Goal: Answer question/provide support

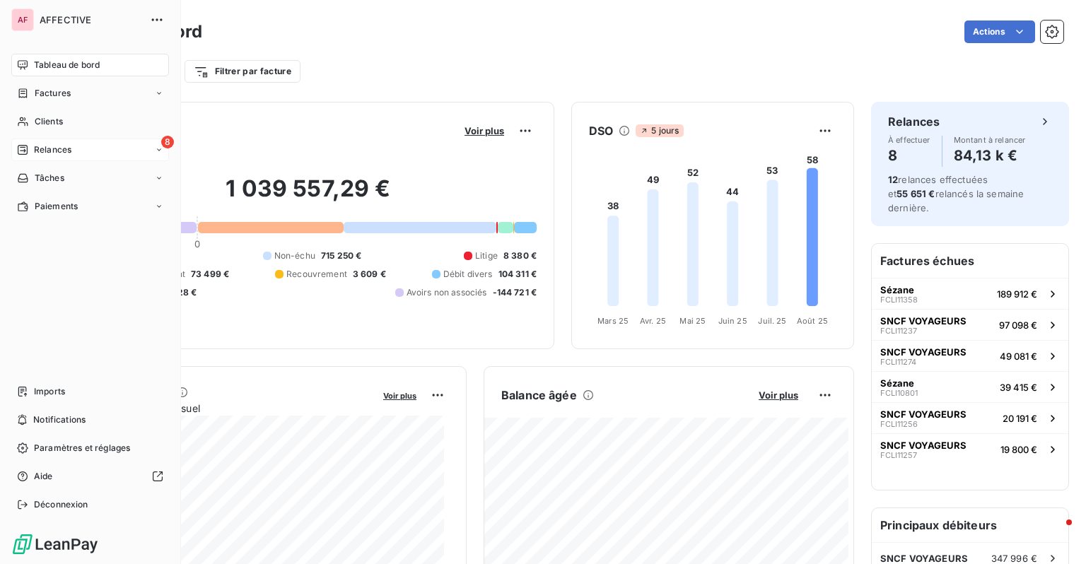
click at [18, 147] on icon at bounding box center [23, 150] width 10 height 10
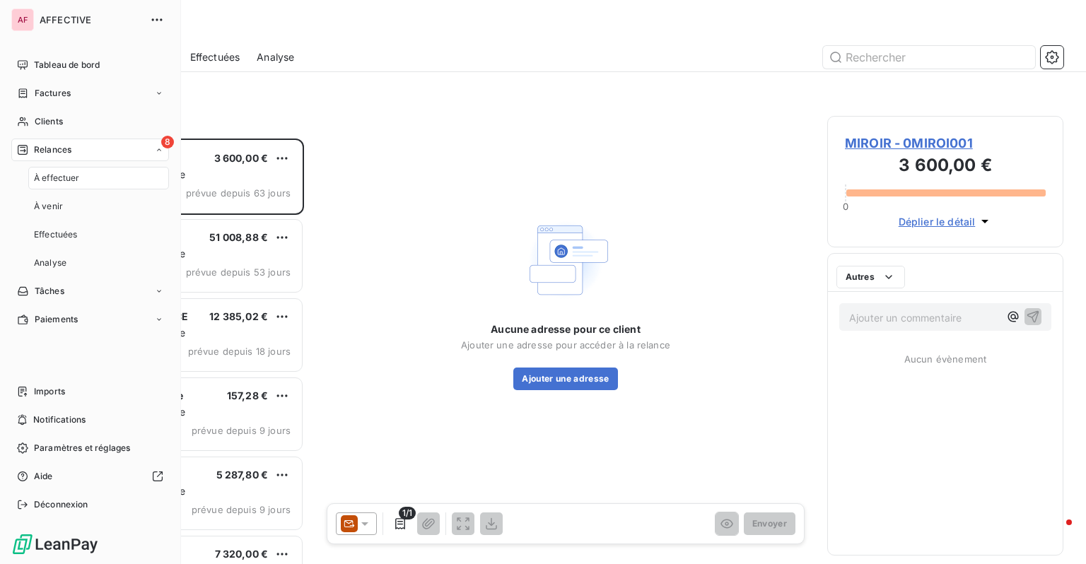
scroll to position [415, 225]
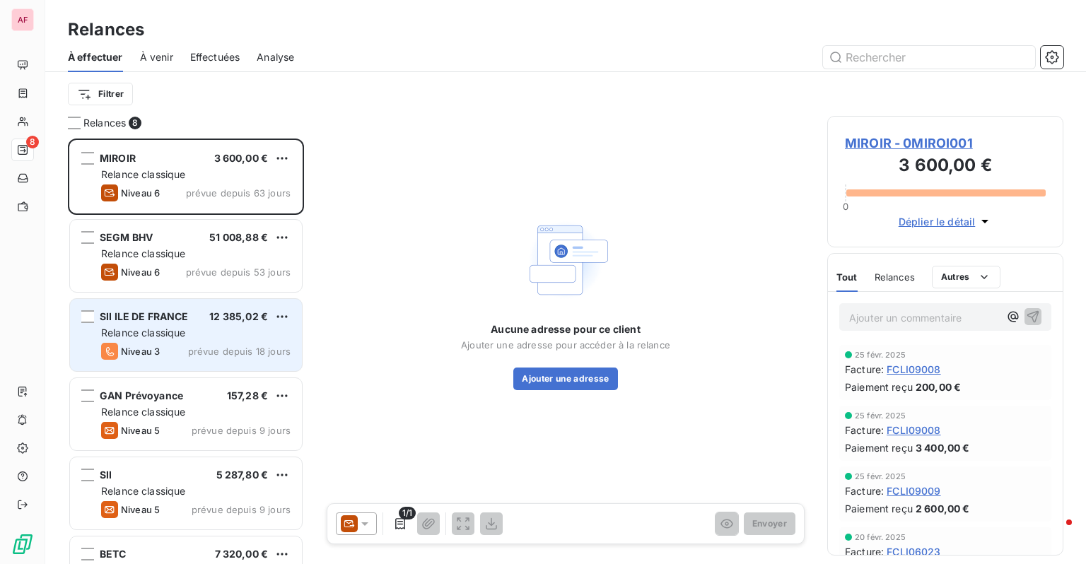
click at [198, 358] on div "Niveau 3 prévue depuis 18 jours" at bounding box center [195, 351] width 189 height 17
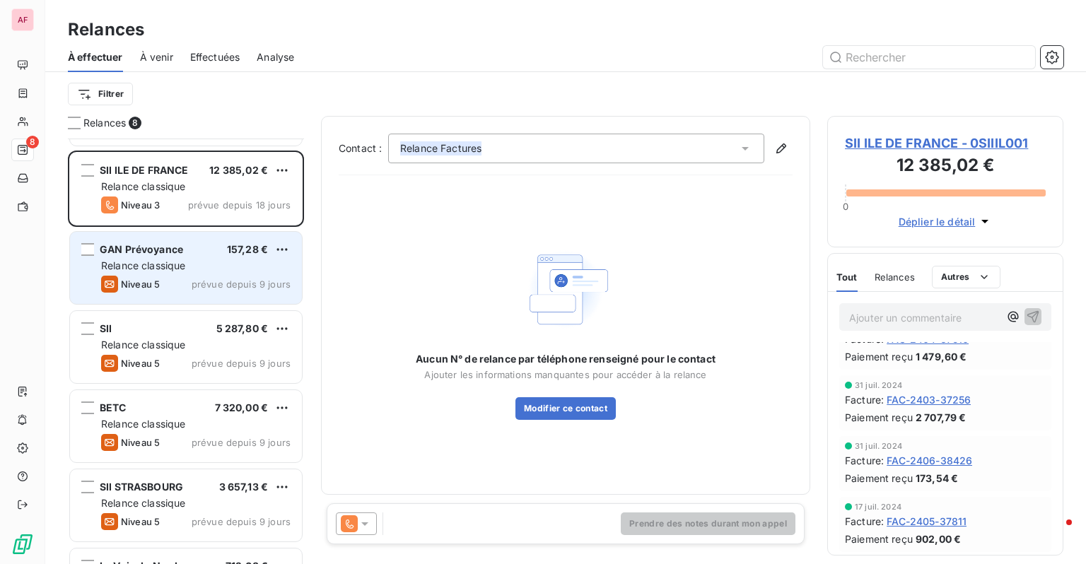
scroll to position [147, 0]
click at [184, 281] on div "Niveau 5 prévue depuis 9 jours" at bounding box center [195, 284] width 189 height 17
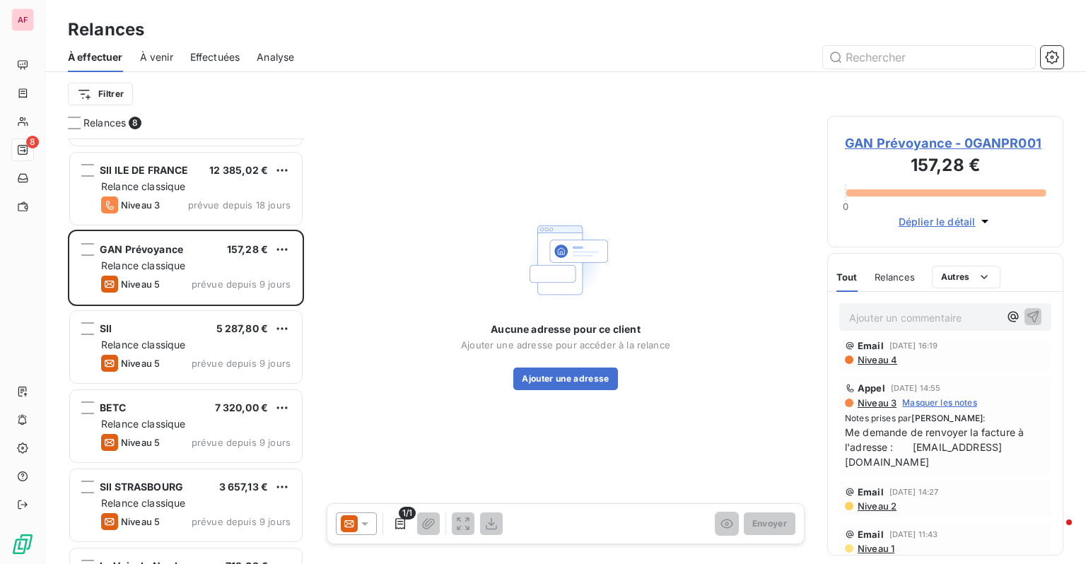
scroll to position [102, 0]
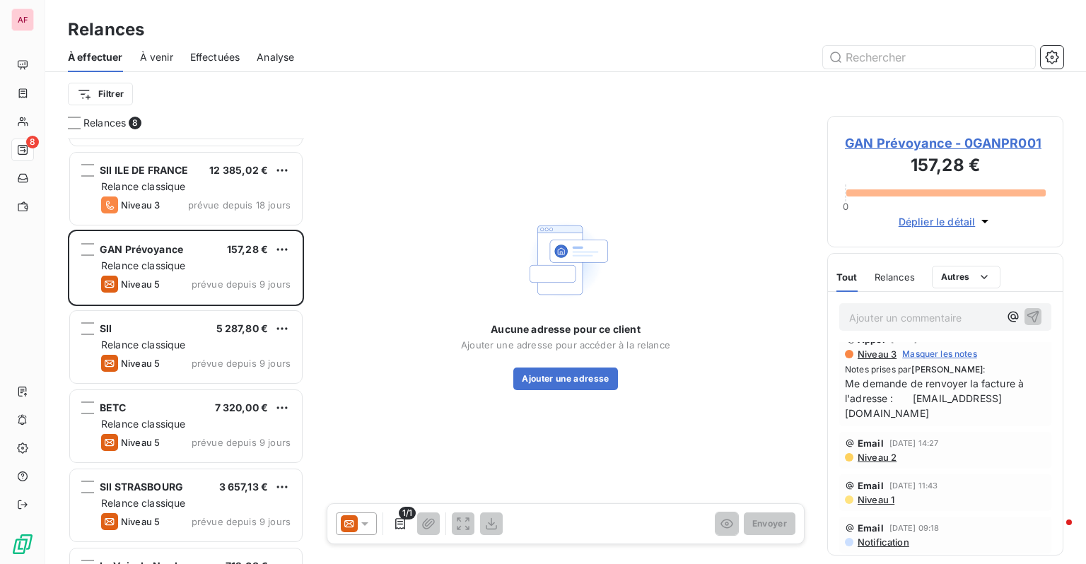
click at [862, 412] on span "Me demande de renvoyer la facture à l'adresse : [EMAIL_ADDRESS][DOMAIN_NAME]" at bounding box center [945, 398] width 201 height 45
click at [932, 419] on span "Me demande de renvoyer la facture à l'adresse : [EMAIL_ADDRESS][DOMAIN_NAME]" at bounding box center [945, 398] width 201 height 45
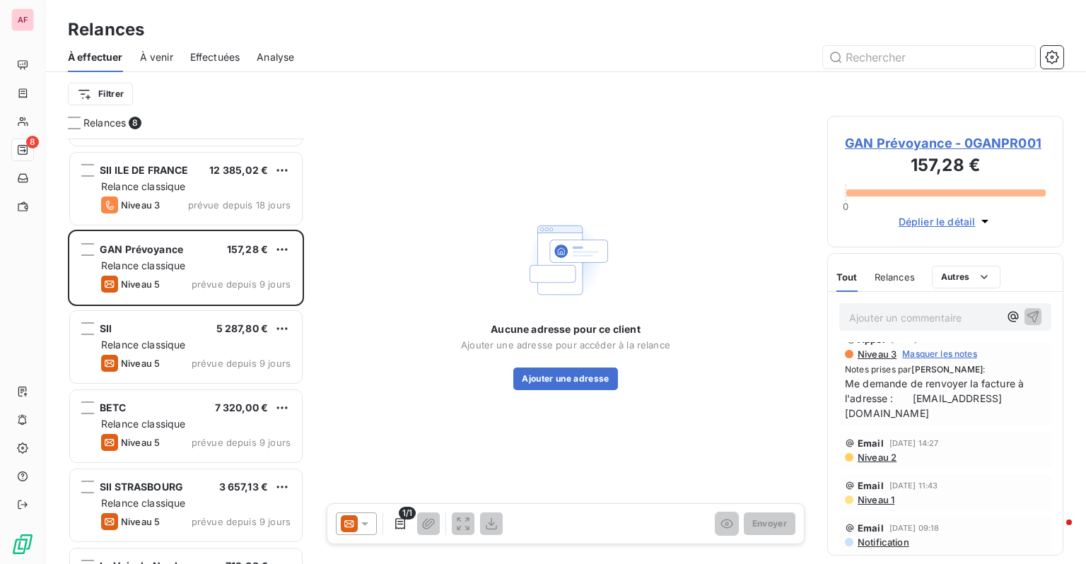
drag, startPoint x: 844, startPoint y: 411, endPoint x: 1049, endPoint y: 416, distance: 205.0
click at [1045, 416] on span "Me demande de renvoyer la facture à l'adresse : [EMAIL_ADDRESS][DOMAIN_NAME]" at bounding box center [945, 398] width 201 height 45
copy span "[EMAIL_ADDRESS][DOMAIN_NAME]"
click at [362, 527] on icon at bounding box center [365, 524] width 14 height 14
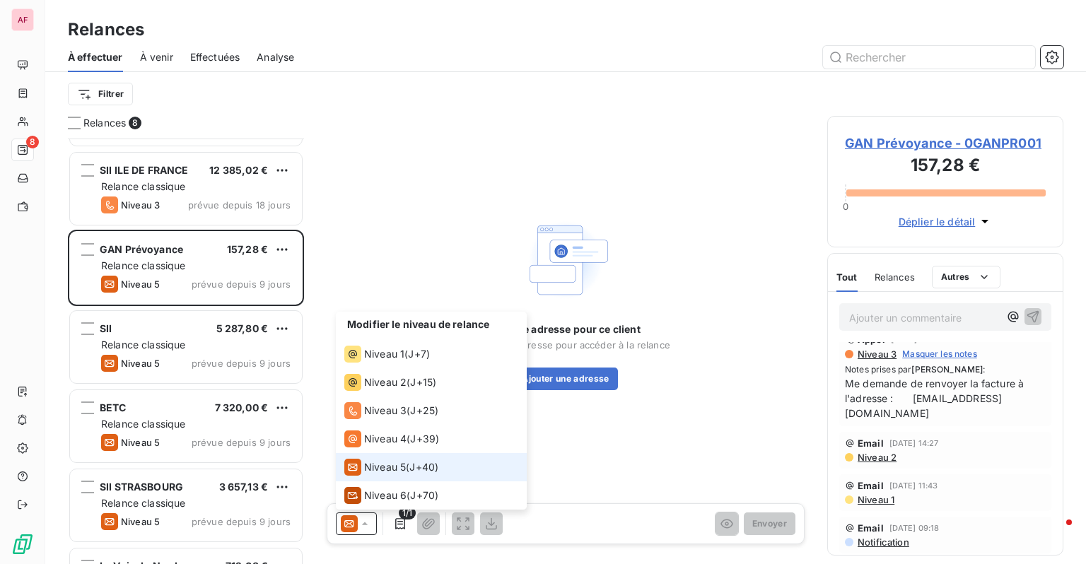
click at [941, 398] on span "Me demande de renvoyer la facture à l'adresse : [EMAIL_ADDRESS][DOMAIN_NAME]" at bounding box center [945, 398] width 201 height 45
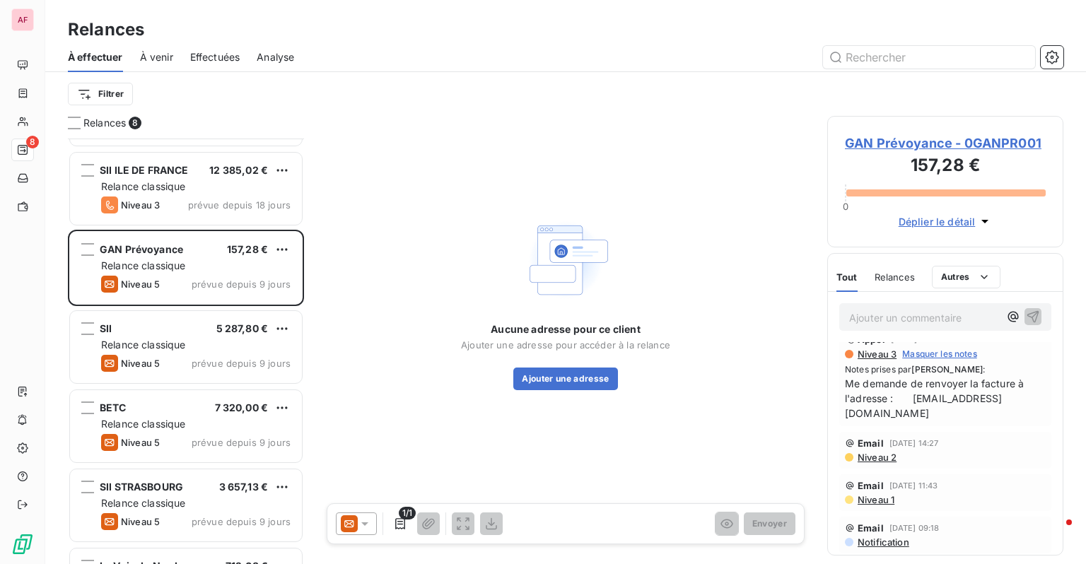
click at [360, 512] on div at bounding box center [356, 523] width 41 height 23
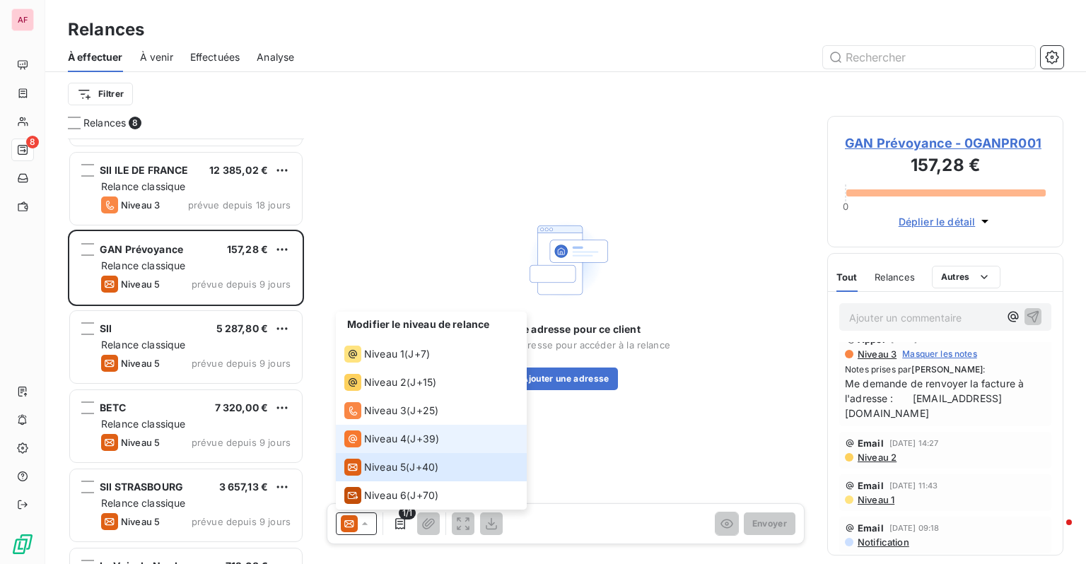
click at [403, 437] on span "Niveau 4" at bounding box center [385, 439] width 42 height 14
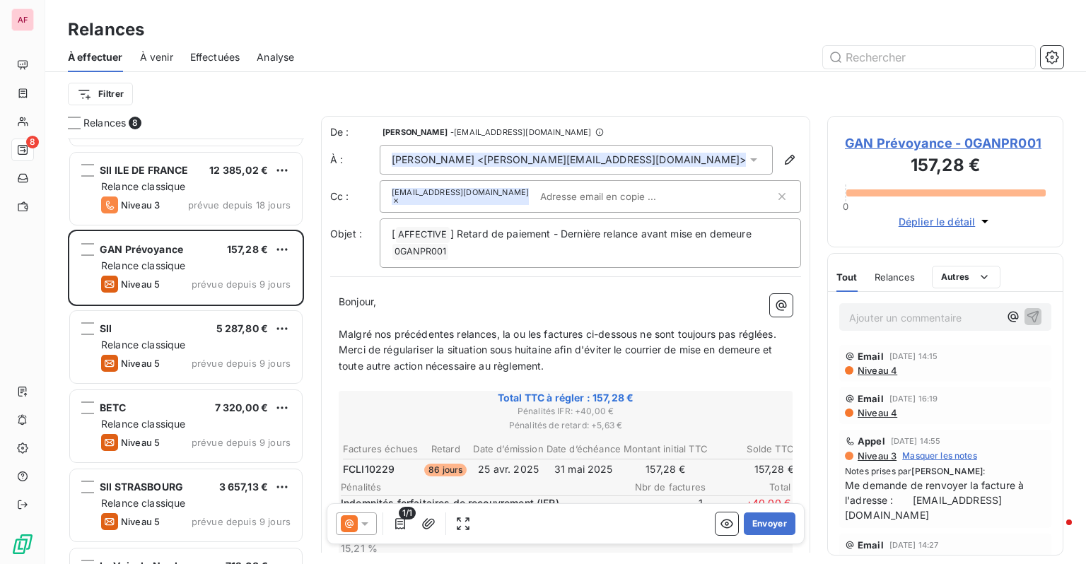
click at [618, 160] on div "[PERSON_NAME] <[PERSON_NAME][EMAIL_ADDRESS][DOMAIN_NAME]>" at bounding box center [576, 160] width 393 height 30
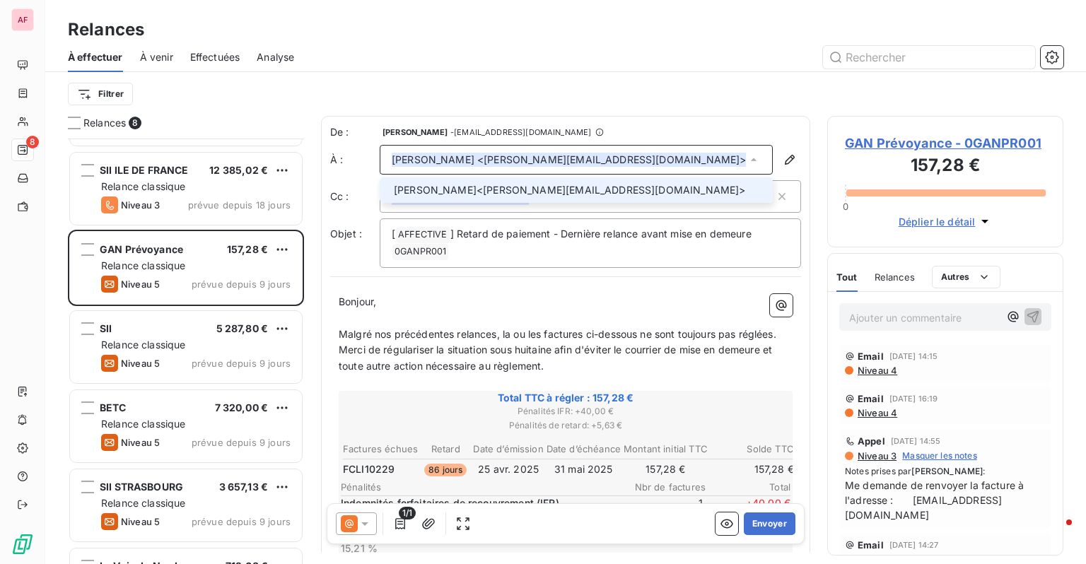
click at [618, 160] on div "[PERSON_NAME] <[PERSON_NAME][EMAIL_ADDRESS][DOMAIN_NAME]>" at bounding box center [576, 160] width 393 height 30
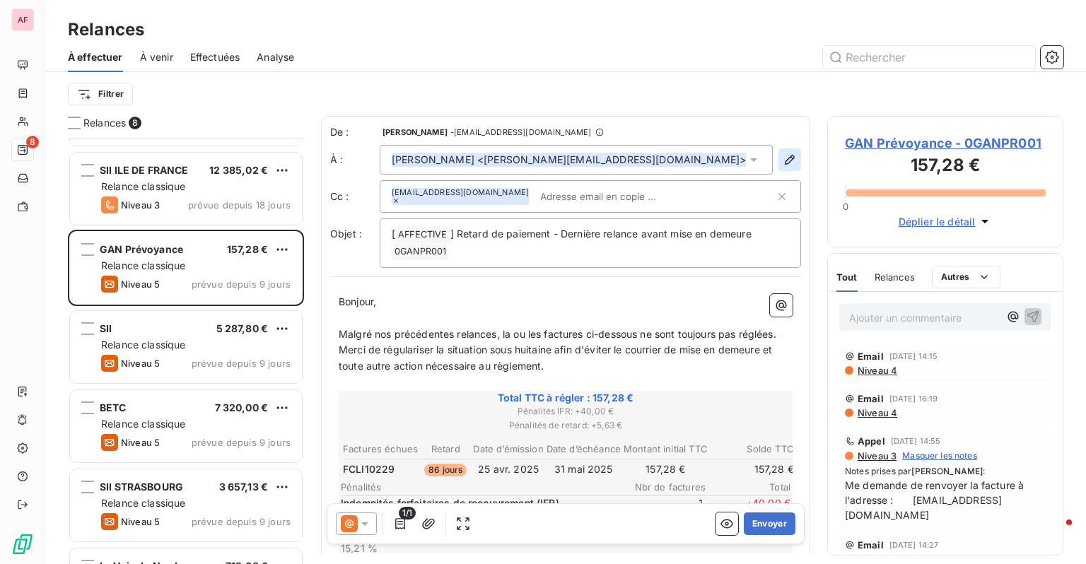
click at [785, 163] on icon "button" at bounding box center [790, 160] width 10 height 10
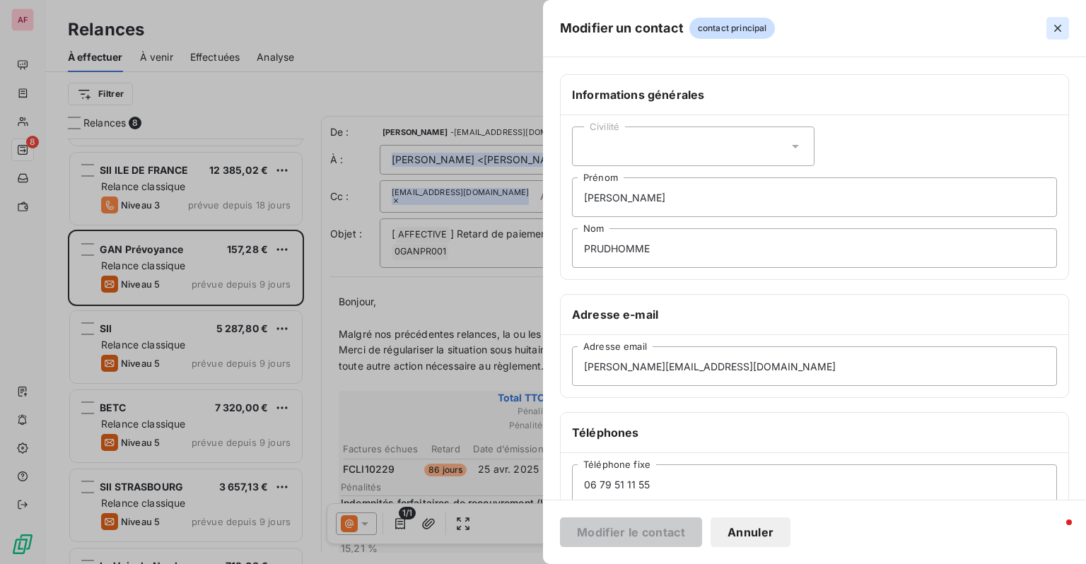
click at [1055, 33] on icon "button" at bounding box center [1057, 28] width 14 height 14
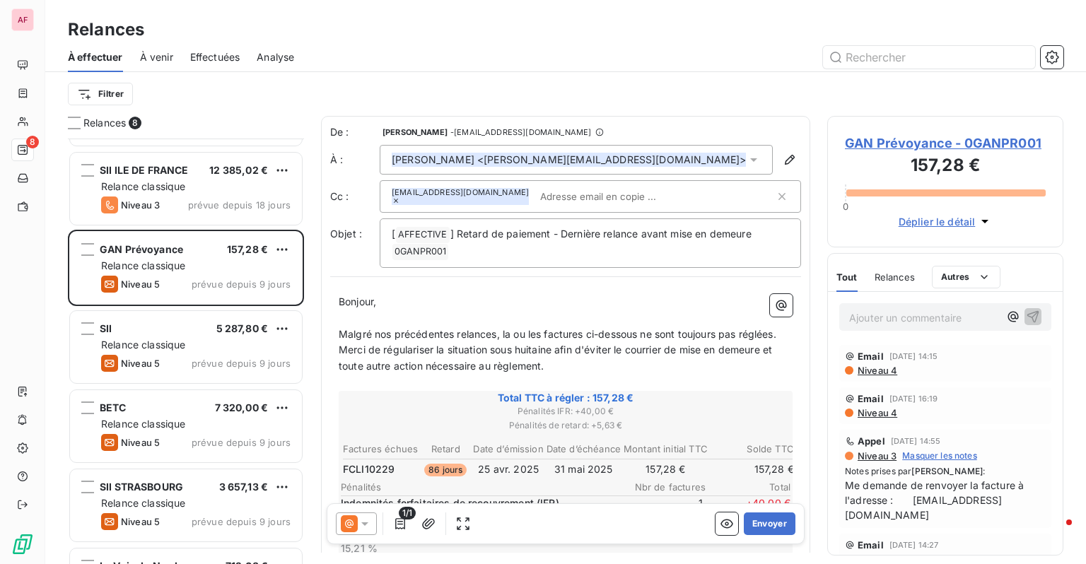
drag, startPoint x: 887, startPoint y: 146, endPoint x: 905, endPoint y: 151, distance: 19.0
click at [902, 146] on span "GAN Prévoyance - 0GANPR001" at bounding box center [945, 143] width 201 height 19
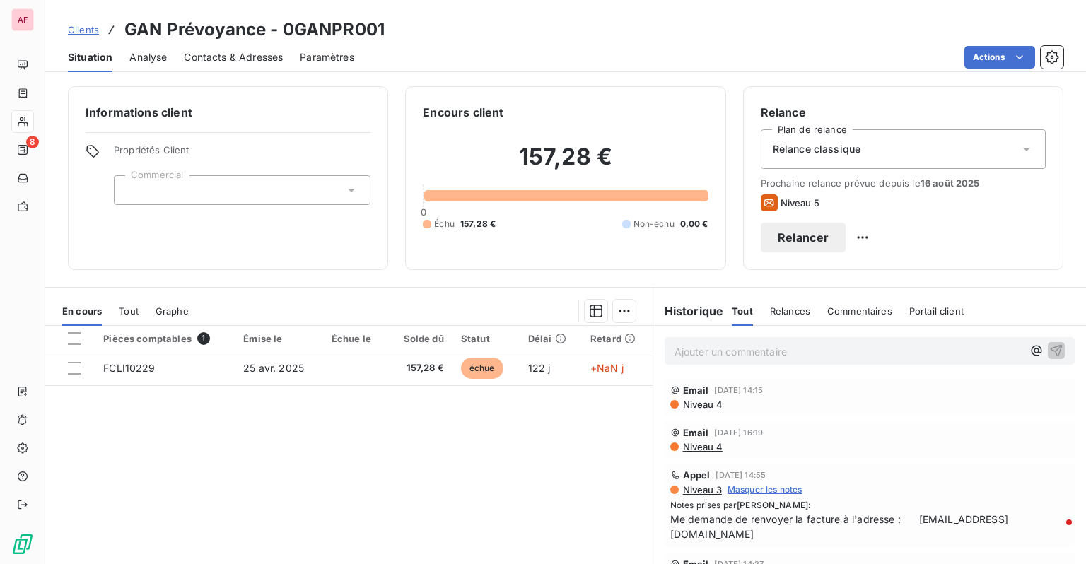
click at [204, 55] on span "Contacts & Adresses" at bounding box center [233, 57] width 99 height 14
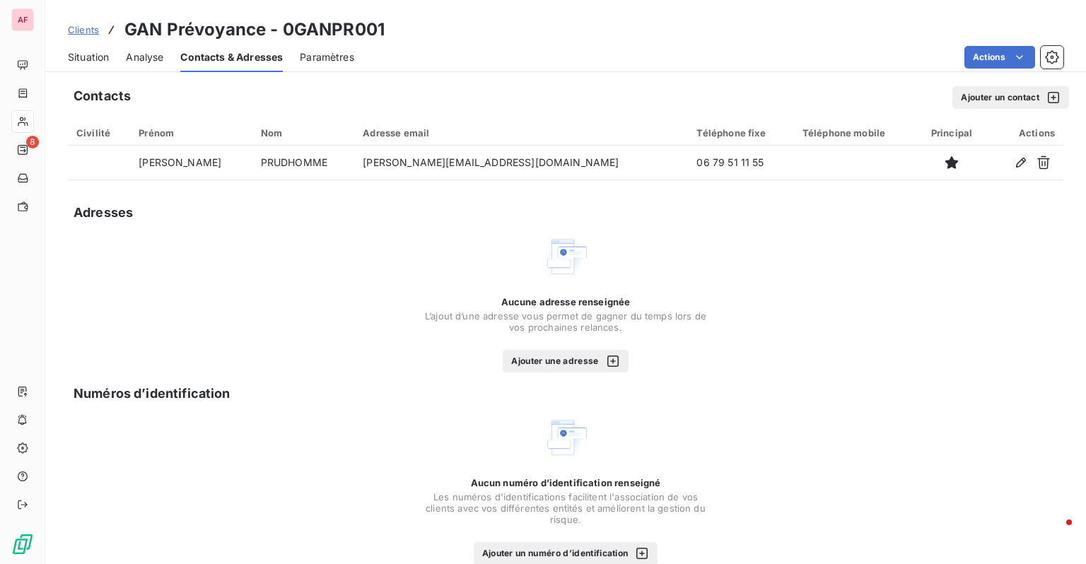
click at [981, 100] on button "Ajouter un contact" at bounding box center [1010, 97] width 117 height 23
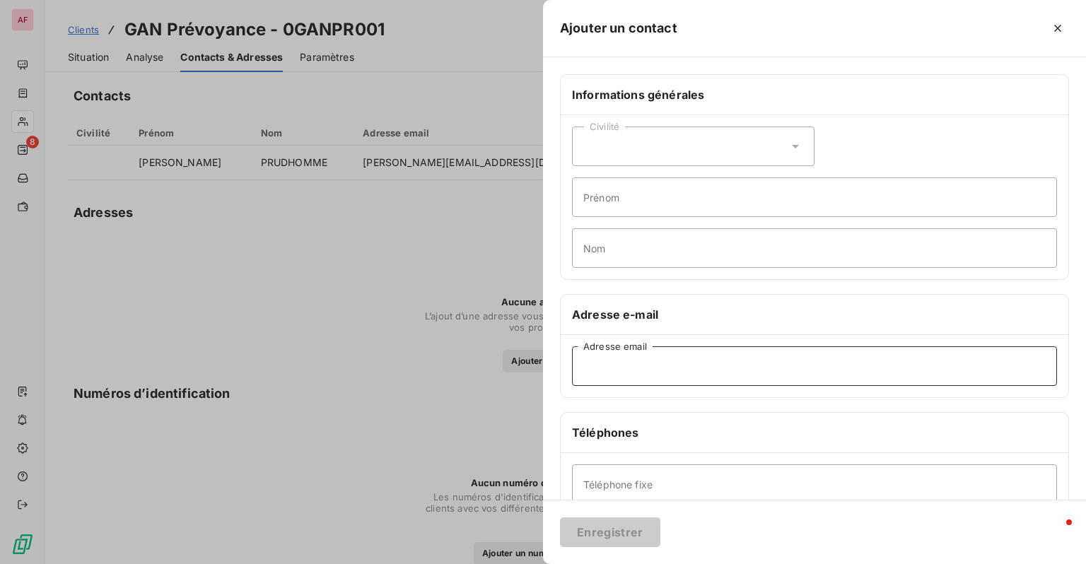
drag, startPoint x: 648, startPoint y: 382, endPoint x: 591, endPoint y: 374, distance: 57.8
click at [591, 374] on input "Adresse email" at bounding box center [814, 366] width 485 height 40
paste input "[EMAIL_ADDRESS][DOMAIN_NAME]"
type input "[EMAIL_ADDRESS][DOMAIN_NAME]"
click at [614, 536] on button "Enregistrer" at bounding box center [610, 532] width 100 height 30
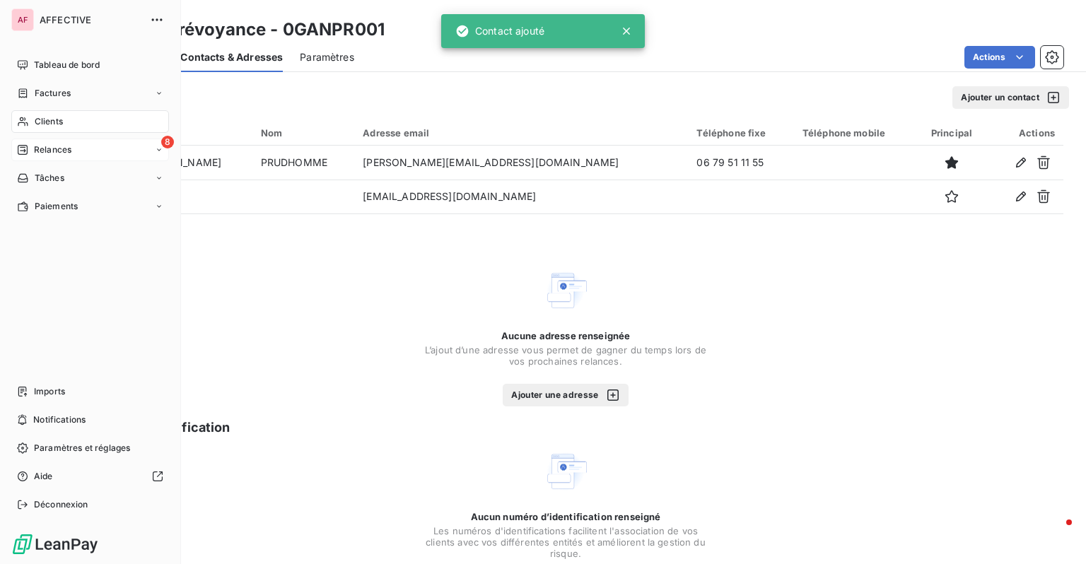
click at [31, 143] on div "Relances" at bounding box center [44, 149] width 54 height 13
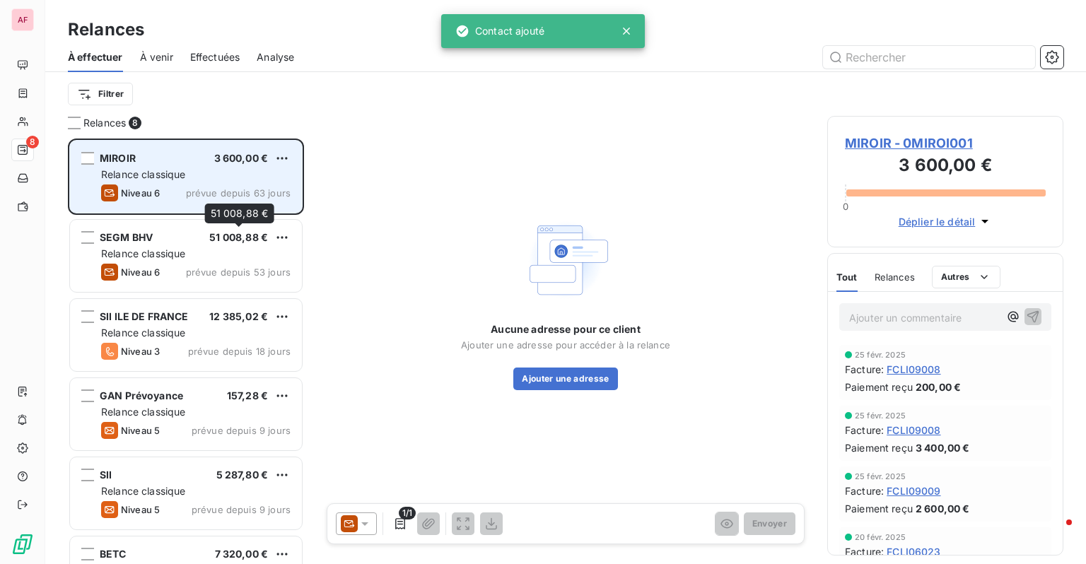
scroll to position [415, 225]
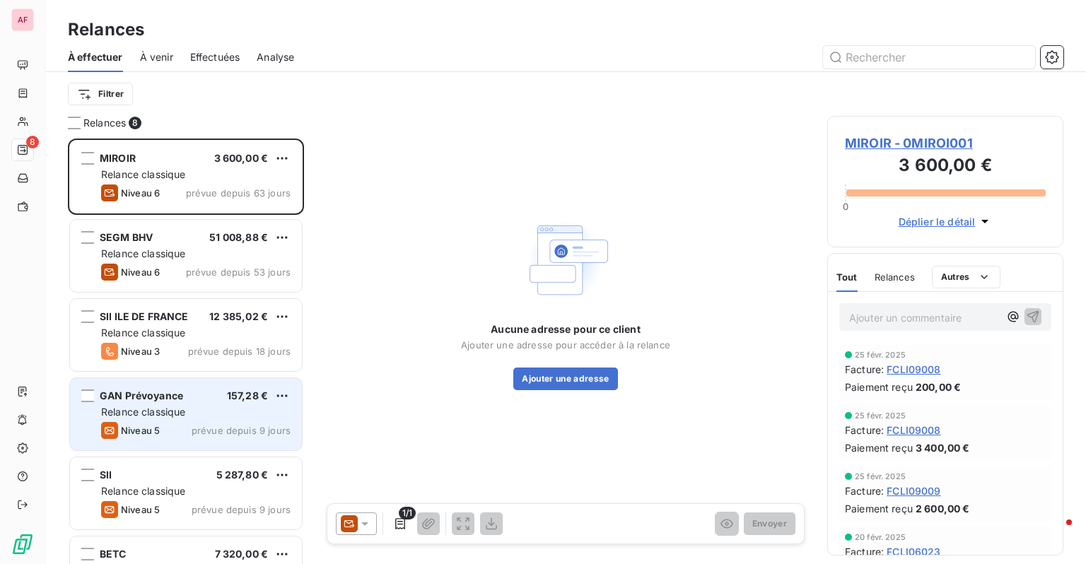
click at [196, 428] on span "prévue depuis 9 jours" at bounding box center [241, 430] width 99 height 11
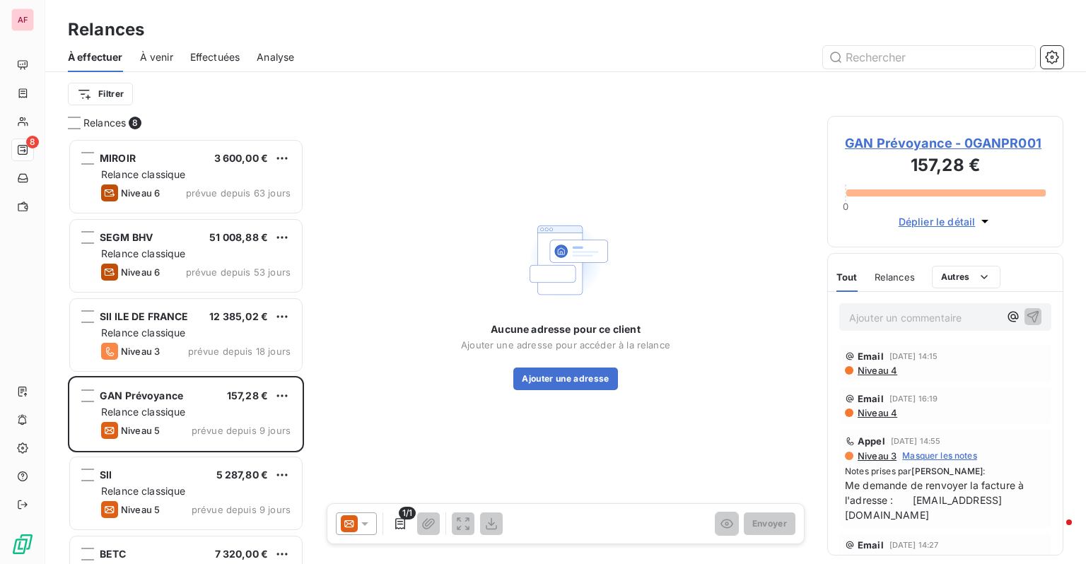
click at [359, 533] on div at bounding box center [356, 523] width 41 height 23
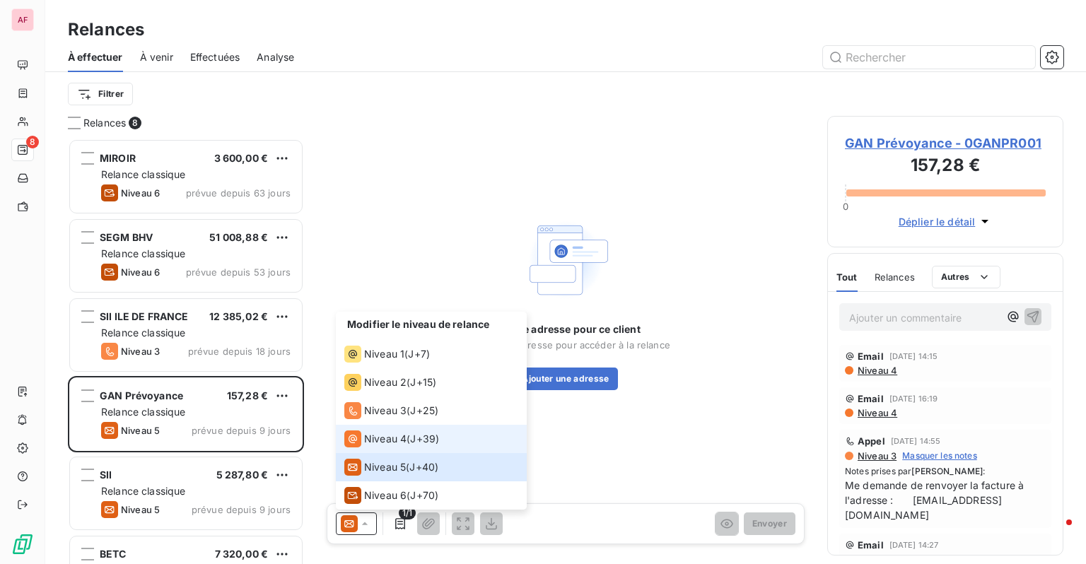
click at [390, 443] on span "Niveau 4" at bounding box center [385, 439] width 42 height 14
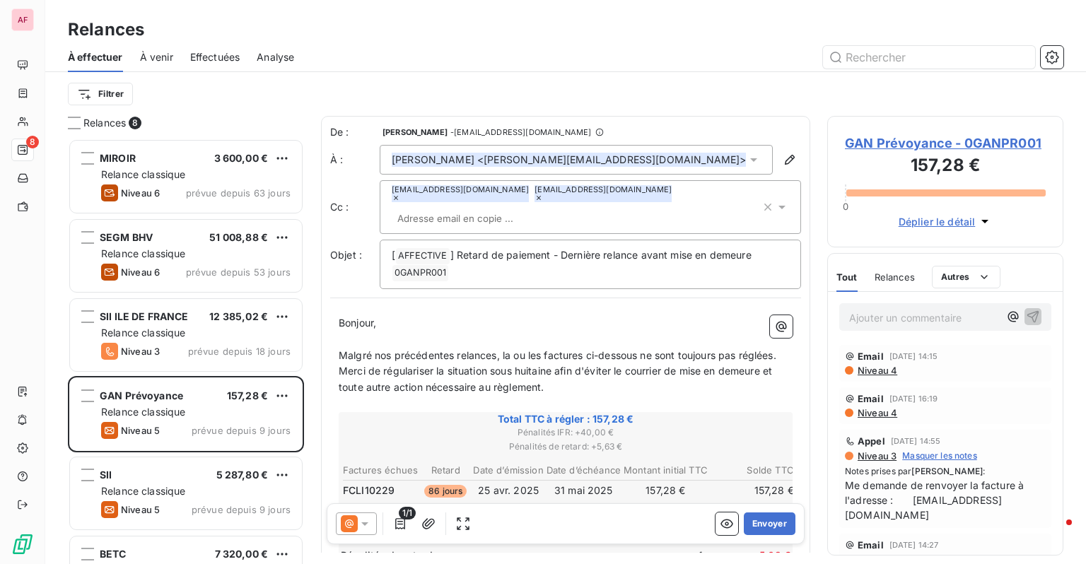
click at [737, 168] on div "[PERSON_NAME] <[PERSON_NAME][EMAIL_ADDRESS][DOMAIN_NAME]>" at bounding box center [576, 160] width 393 height 30
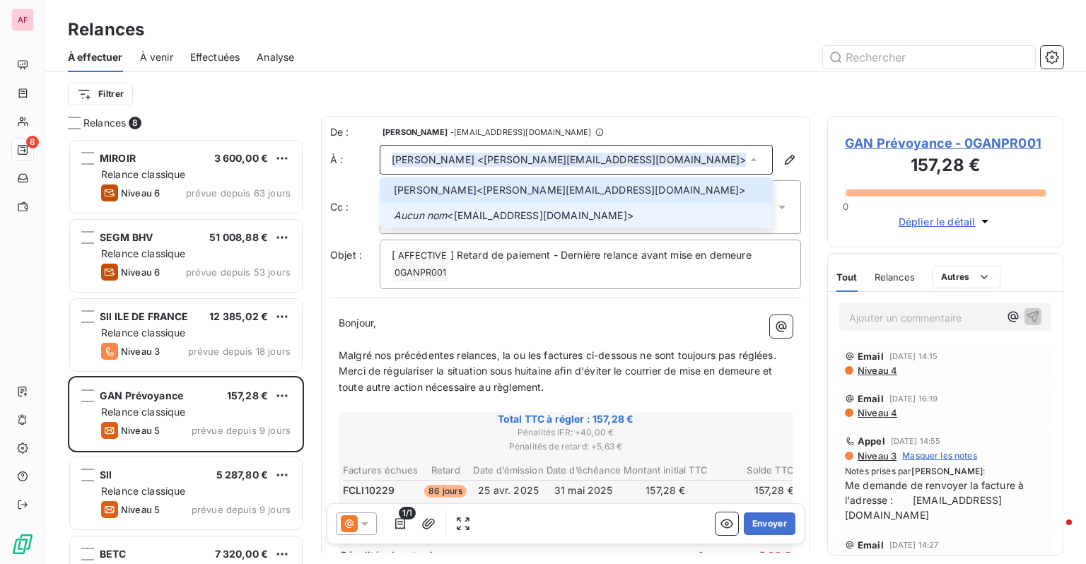
click at [598, 221] on span "Aucun nom <[EMAIL_ADDRESS][DOMAIN_NAME]>" at bounding box center [579, 216] width 370 height 14
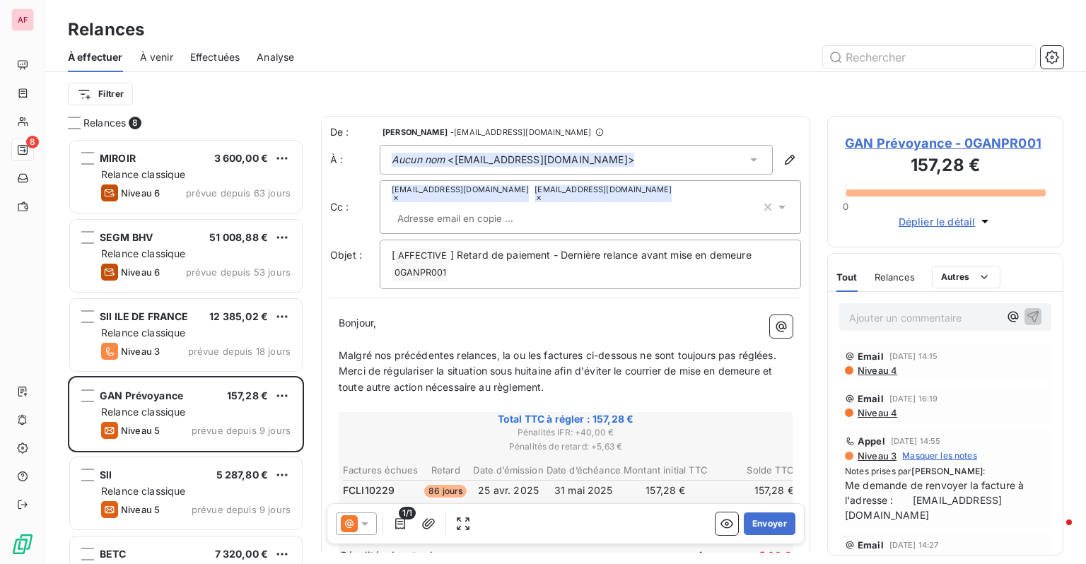
drag, startPoint x: 769, startPoint y: 211, endPoint x: 687, endPoint y: 225, distance: 83.2
click at [687, 225] on div "[EMAIL_ADDRESS][DOMAIN_NAME] [EMAIL_ADDRESS][DOMAIN_NAME]" at bounding box center [576, 207] width 369 height 44
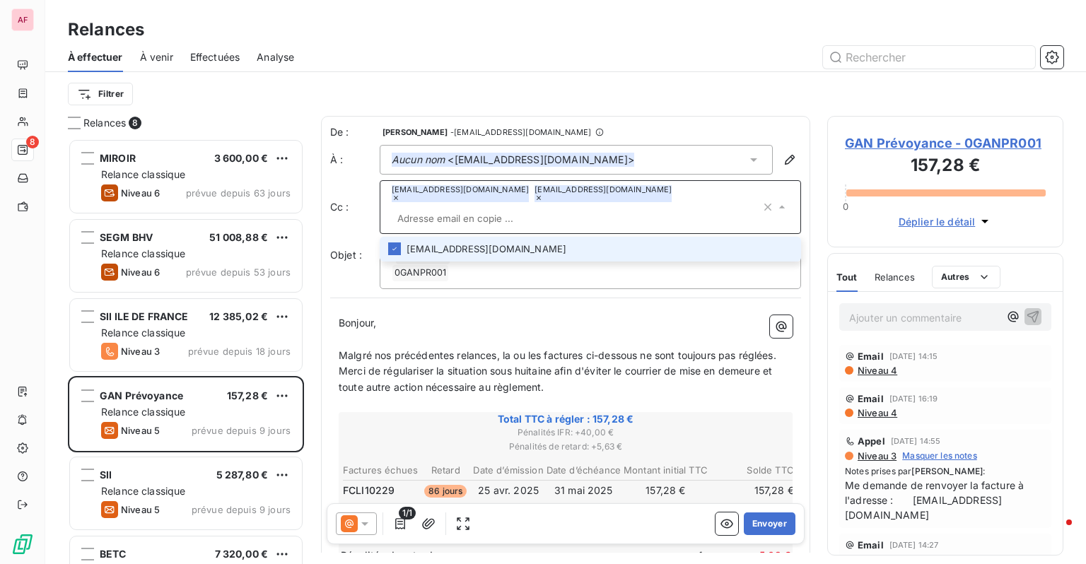
click at [517, 250] on li "[EMAIL_ADDRESS][DOMAIN_NAME]" at bounding box center [590, 249] width 421 height 25
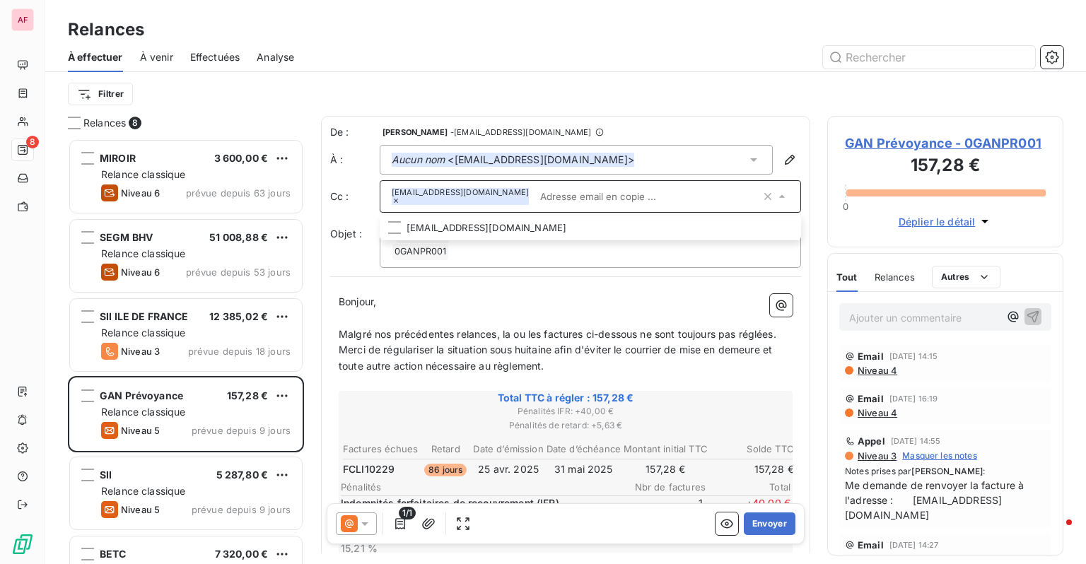
click at [628, 160] on div "Aucun nom <[EMAIL_ADDRESS][DOMAIN_NAME]>" at bounding box center [576, 160] width 393 height 30
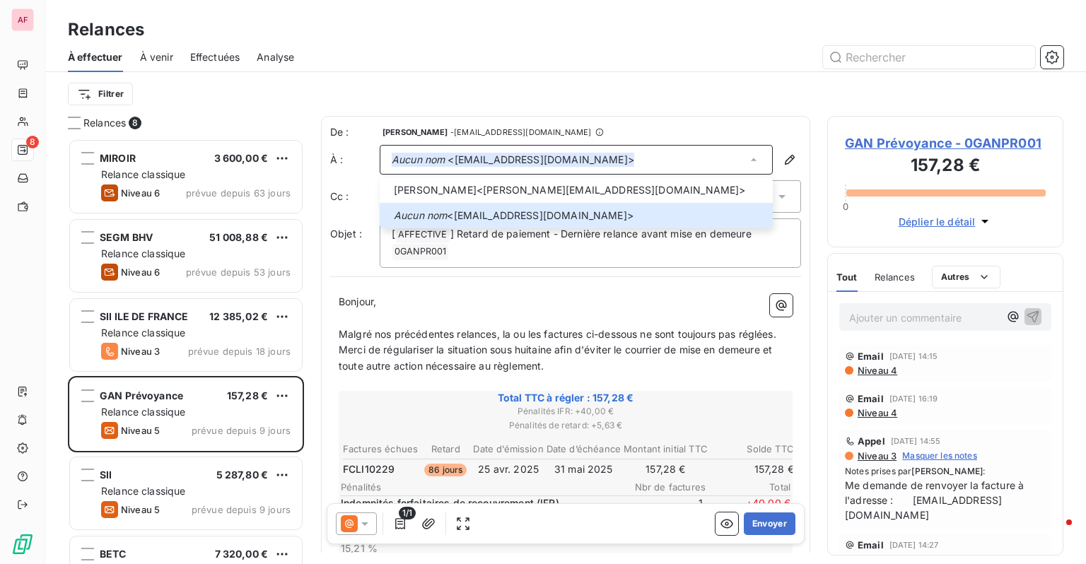
drag, startPoint x: 674, startPoint y: 310, endPoint x: 559, endPoint y: 301, distance: 115.5
click at [559, 301] on p "Bonjour," at bounding box center [566, 302] width 454 height 16
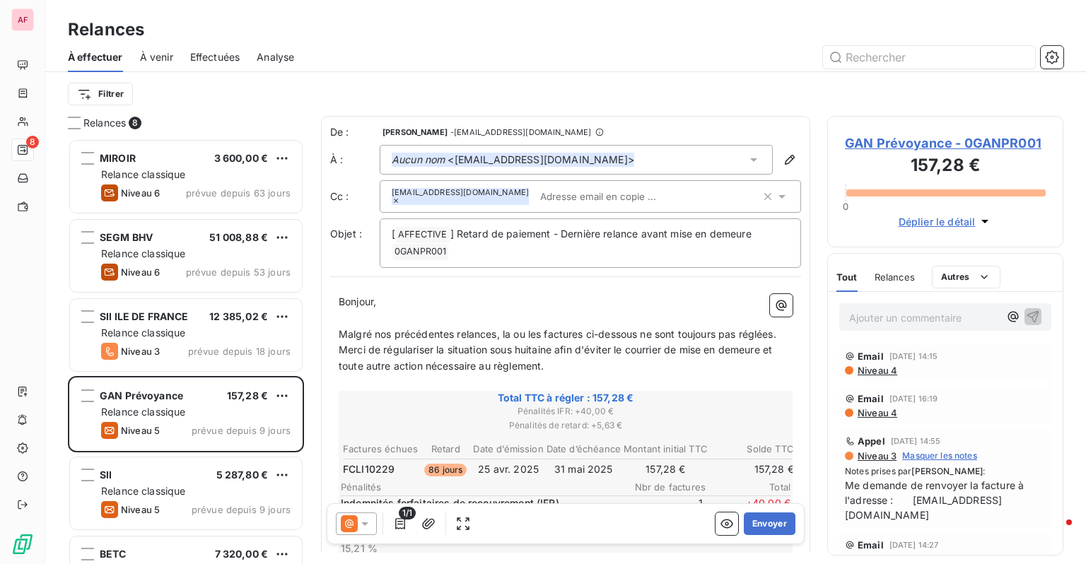
click at [778, 195] on icon at bounding box center [781, 197] width 7 height 4
click at [618, 295] on p "Bonjour," at bounding box center [566, 302] width 454 height 16
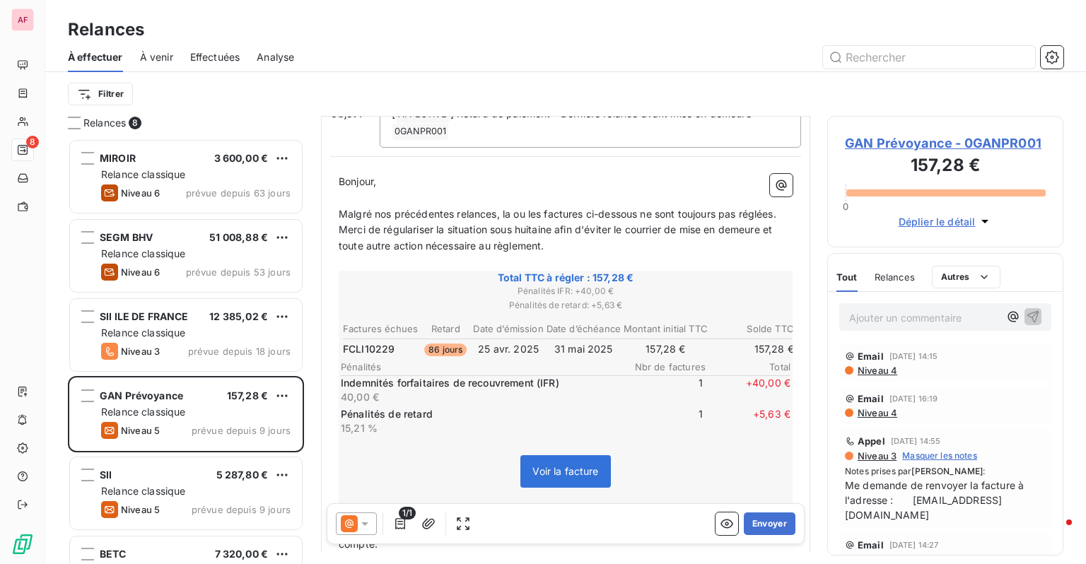
scroll to position [118, 0]
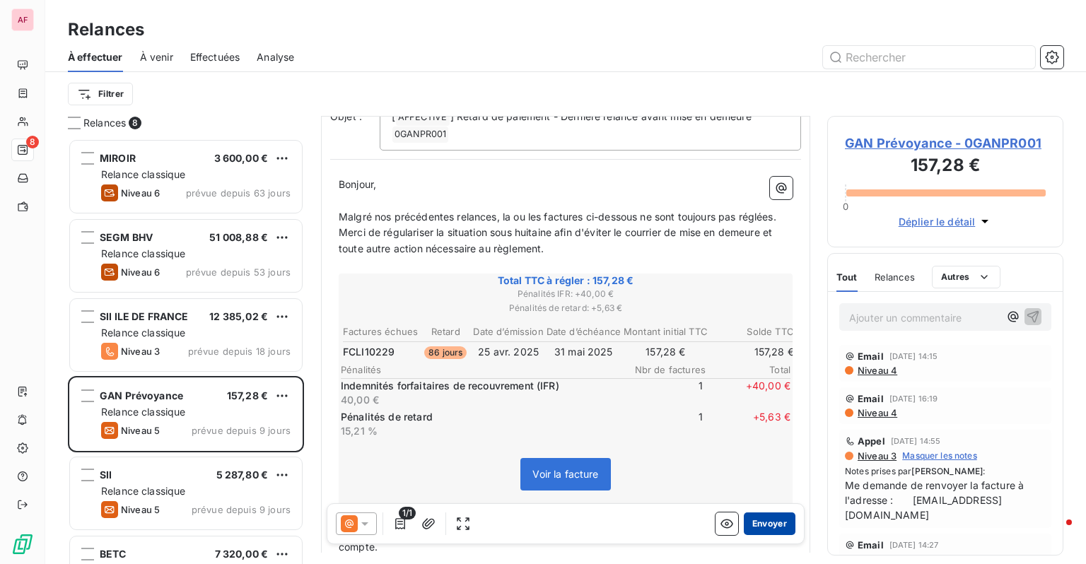
click at [762, 527] on button "Envoyer" at bounding box center [770, 523] width 52 height 23
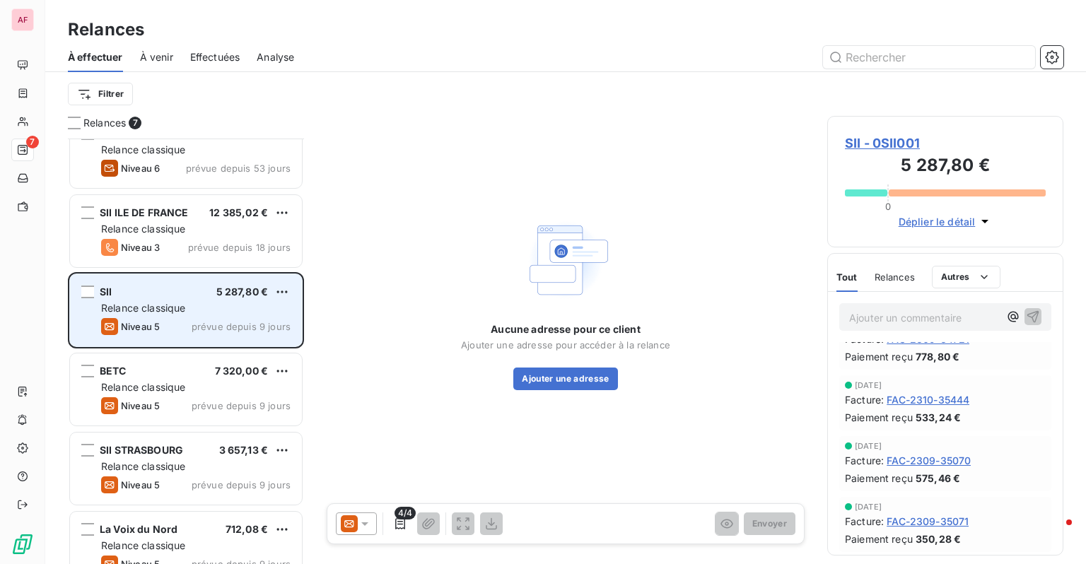
scroll to position [129, 0]
